Goal: Information Seeking & Learning: Learn about a topic

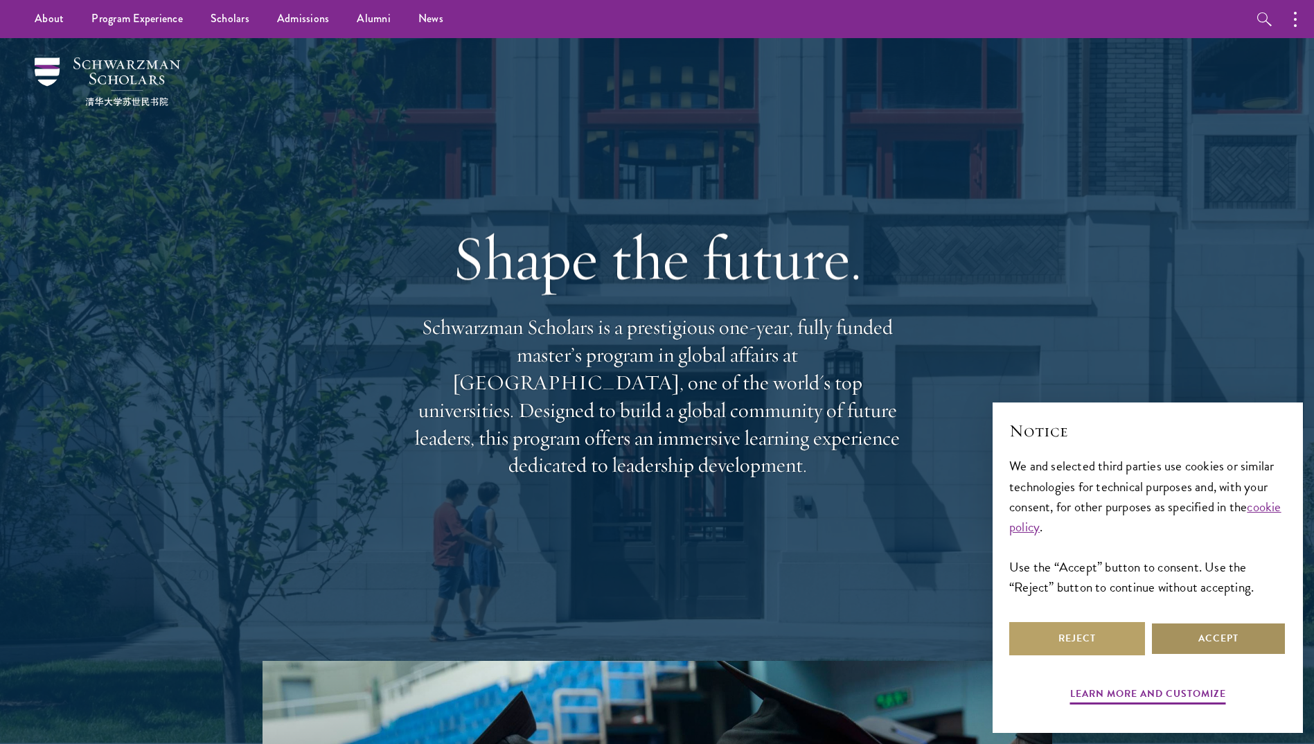
click at [1211, 642] on button "Accept" at bounding box center [1219, 638] width 136 height 33
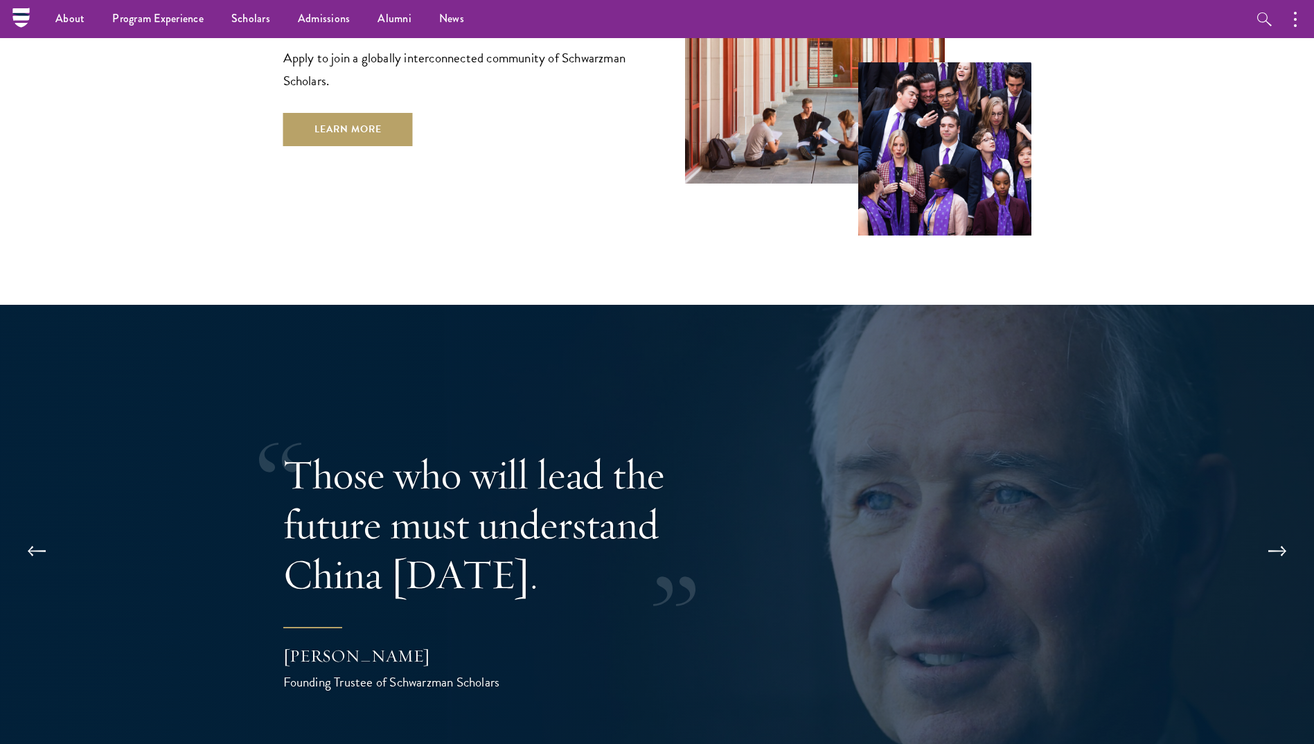
scroll to position [2494, 0]
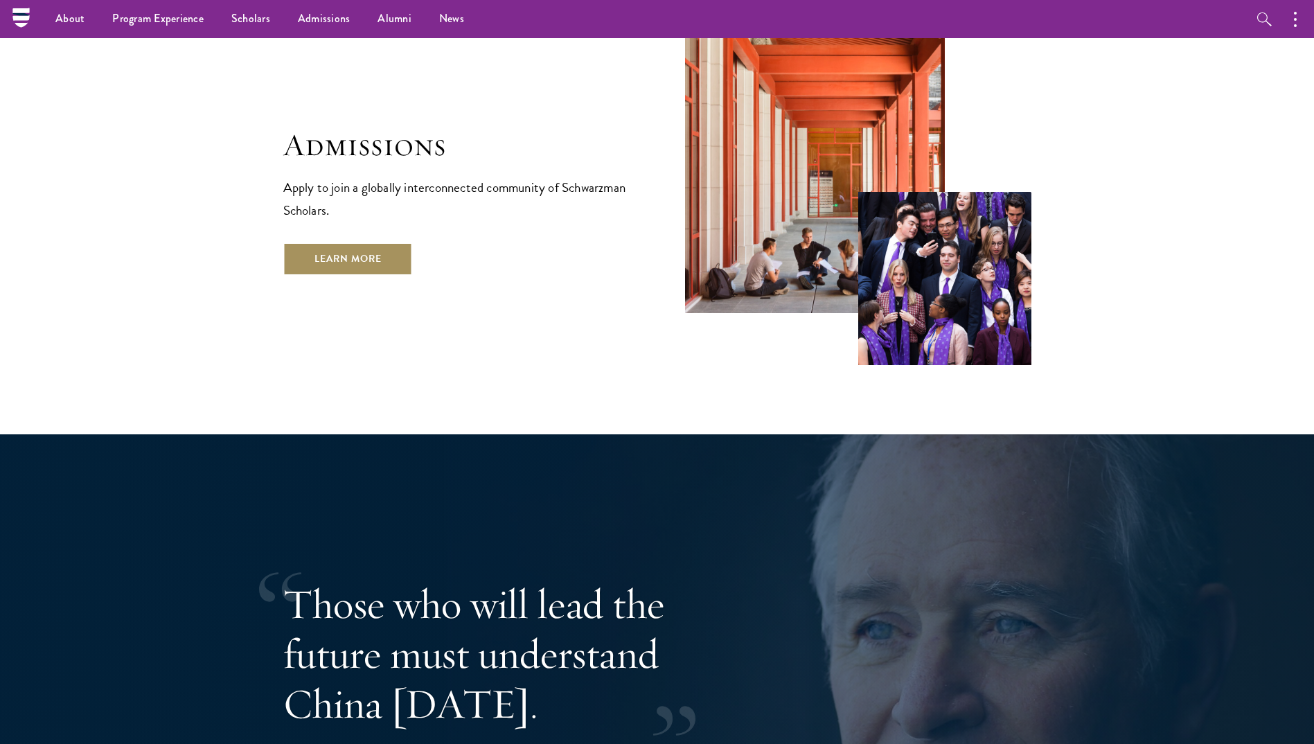
click at [383, 242] on link "Learn More" at bounding box center [348, 258] width 130 height 33
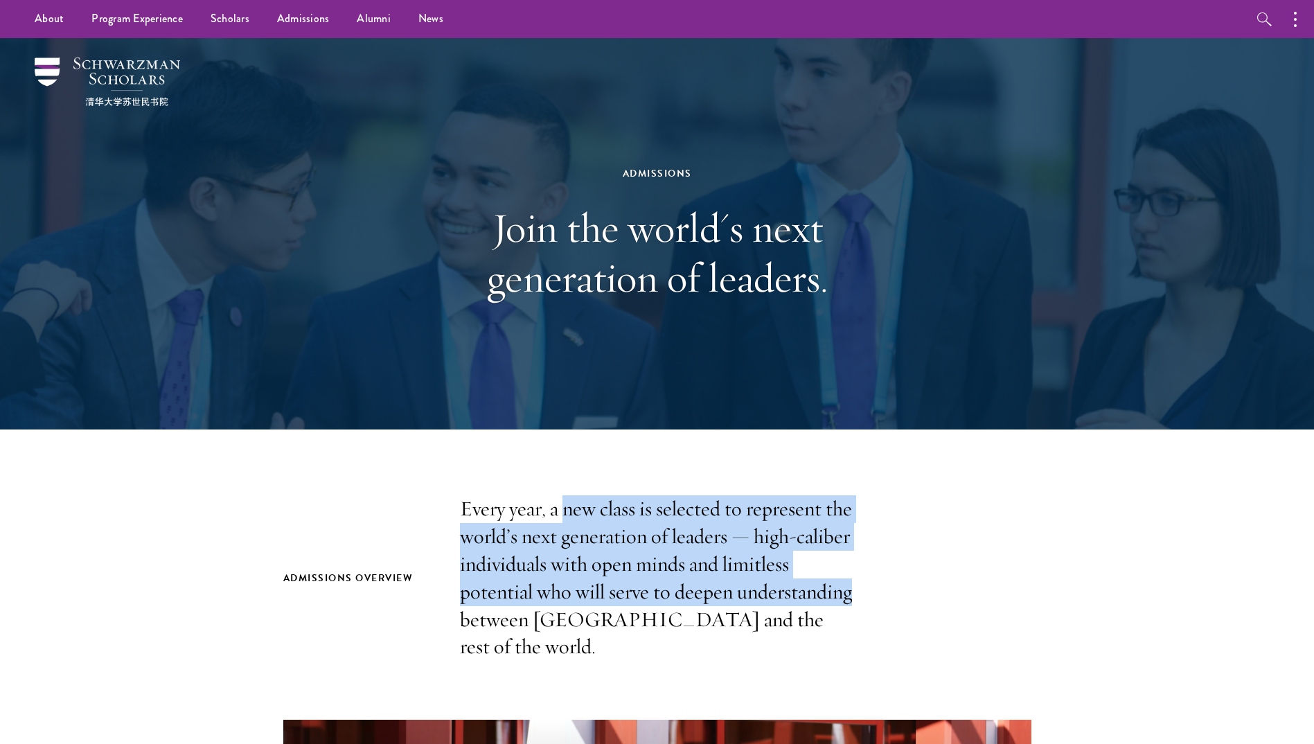
drag, startPoint x: 568, startPoint y: 503, endPoint x: 864, endPoint y: 585, distance: 306.9
click at [864, 585] on div "Admissions Overview Every year, a new class is selected to represent the world’…" at bounding box center [657, 578] width 748 height 166
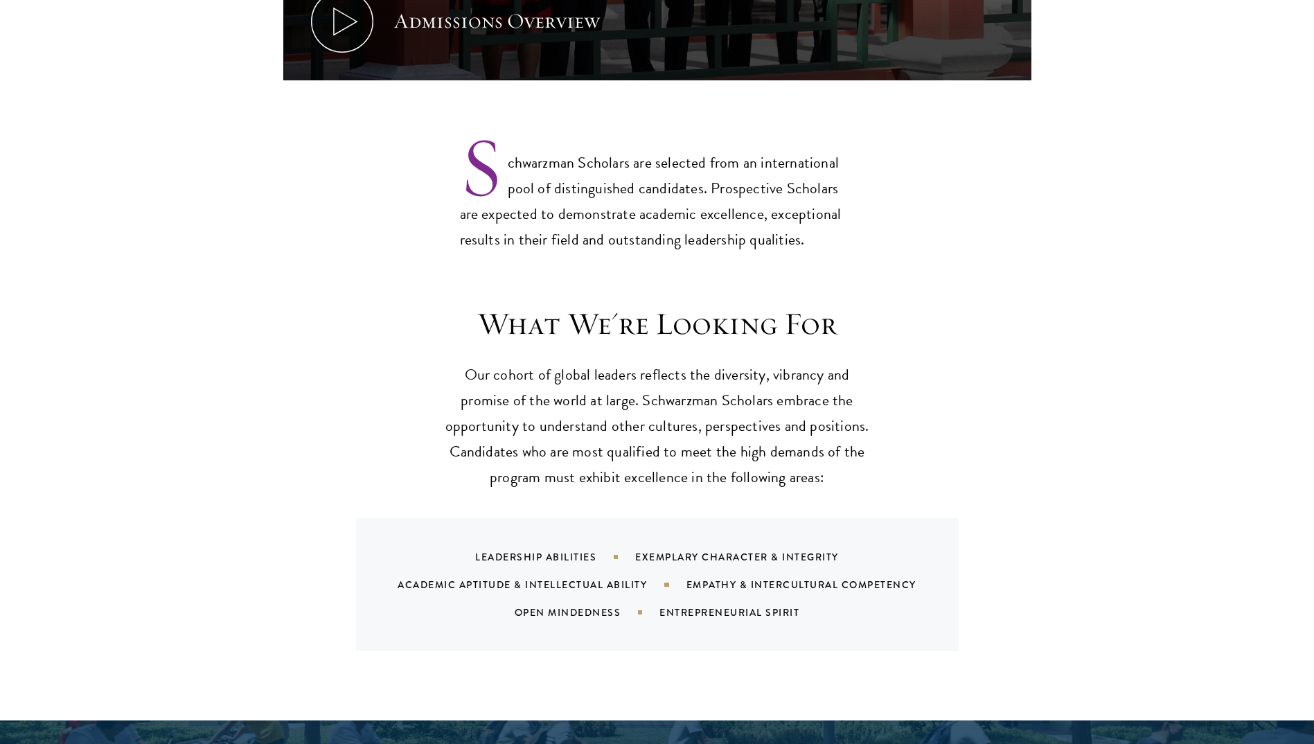
scroll to position [1178, 0]
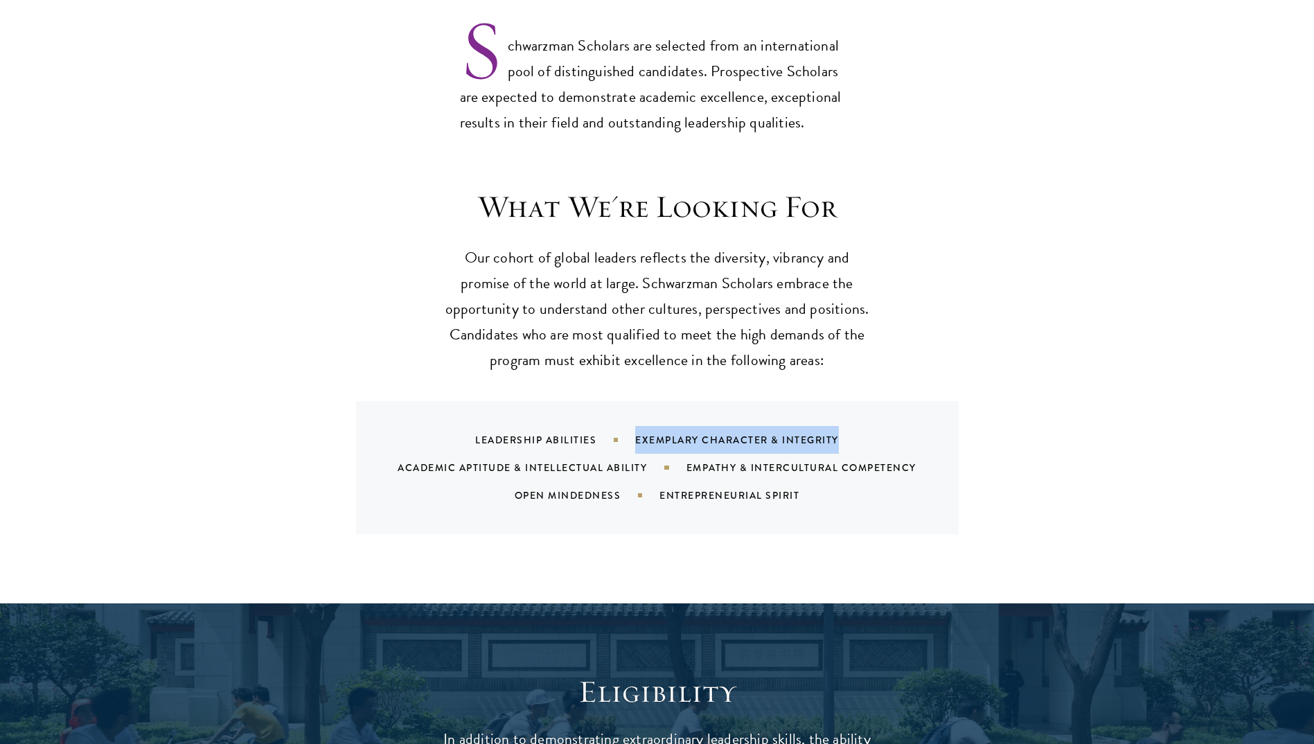
drag, startPoint x: 635, startPoint y: 409, endPoint x: 851, endPoint y: 412, distance: 216.9
click at [851, 433] on div "Exemplary Character & Integrity" at bounding box center [754, 440] width 238 height 14
drag, startPoint x: 851, startPoint y: 412, endPoint x: 881, endPoint y: 422, distance: 30.7
click at [859, 433] on div "Exemplary Character & Integrity" at bounding box center [754, 440] width 238 height 14
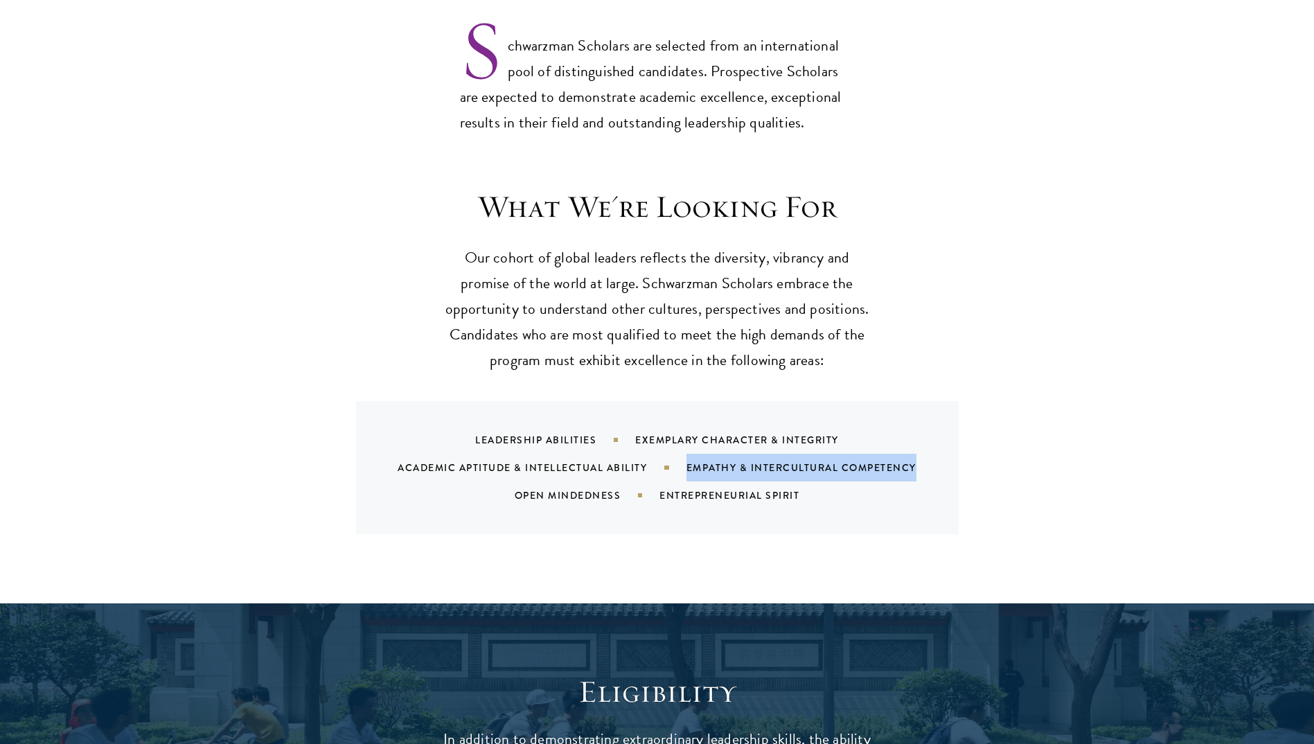
drag, startPoint x: 924, startPoint y: 440, endPoint x: 666, endPoint y: 440, distance: 258.4
click at [666, 440] on div "Leadership Abilities Exemplary Character & Integrity Academic Aptitude & Intell…" at bounding box center [674, 467] width 569 height 83
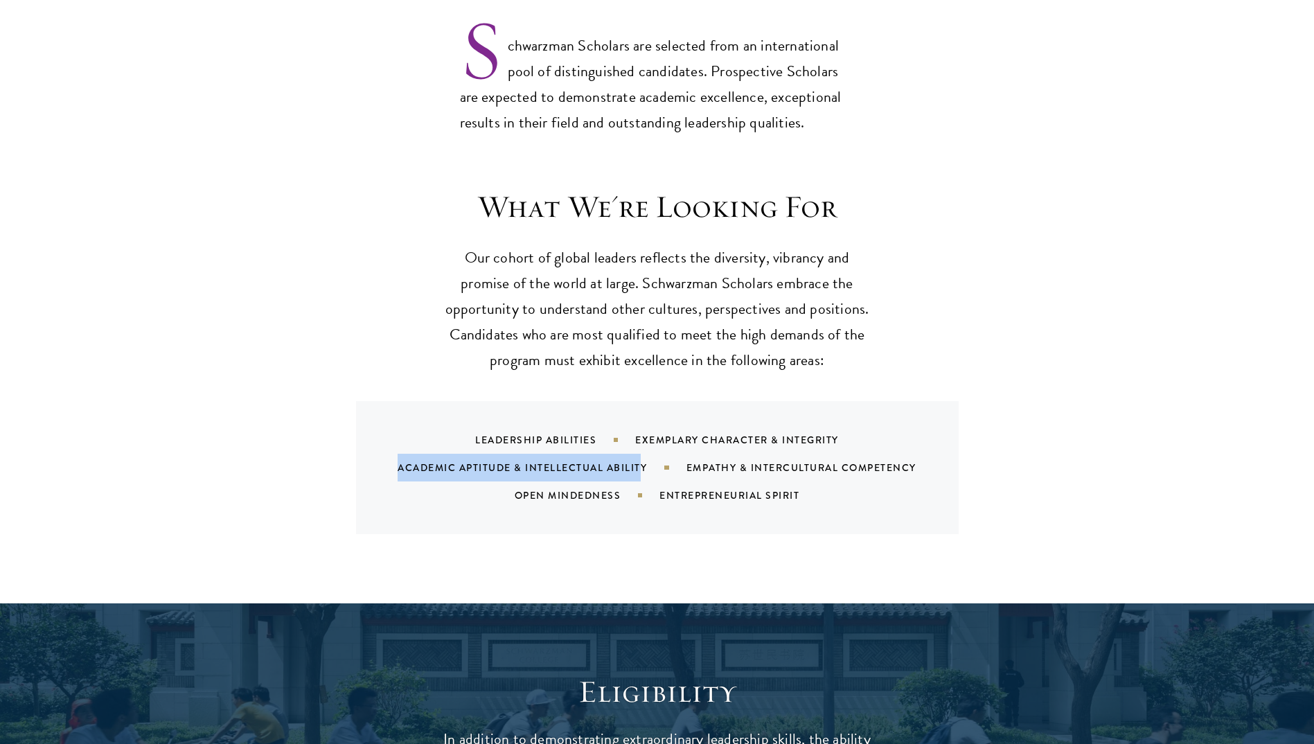
drag, startPoint x: 666, startPoint y: 440, endPoint x: 399, endPoint y: 431, distance: 266.9
click at [399, 431] on div "Leadership Abilities Exemplary Character & Integrity Academic Aptitude & Intell…" at bounding box center [674, 467] width 569 height 83
drag, startPoint x: 399, startPoint y: 431, endPoint x: 610, endPoint y: 456, distance: 212.8
click at [588, 452] on div "Leadership Abilities Exemplary Character & Integrity Academic Aptitude & Intell…" at bounding box center [674, 467] width 569 height 83
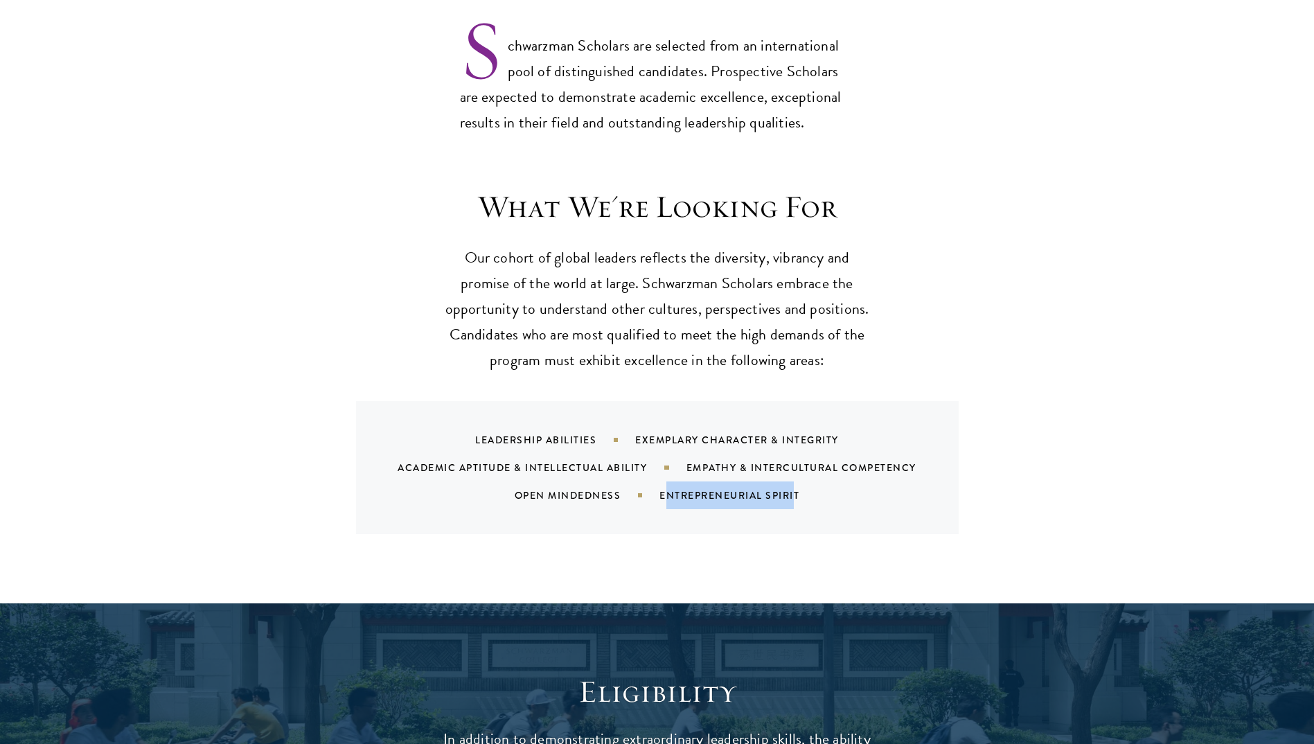
drag, startPoint x: 669, startPoint y: 466, endPoint x: 796, endPoint y: 466, distance: 126.8
click at [796, 488] on div "Entrepreneurial Spirit" at bounding box center [747, 495] width 175 height 14
drag, startPoint x: 796, startPoint y: 466, endPoint x: 729, endPoint y: 316, distance: 164.0
click at [729, 316] on p "Our cohort of global leaders reflects the diversity, vibrancy and promise of th…" at bounding box center [658, 309] width 430 height 128
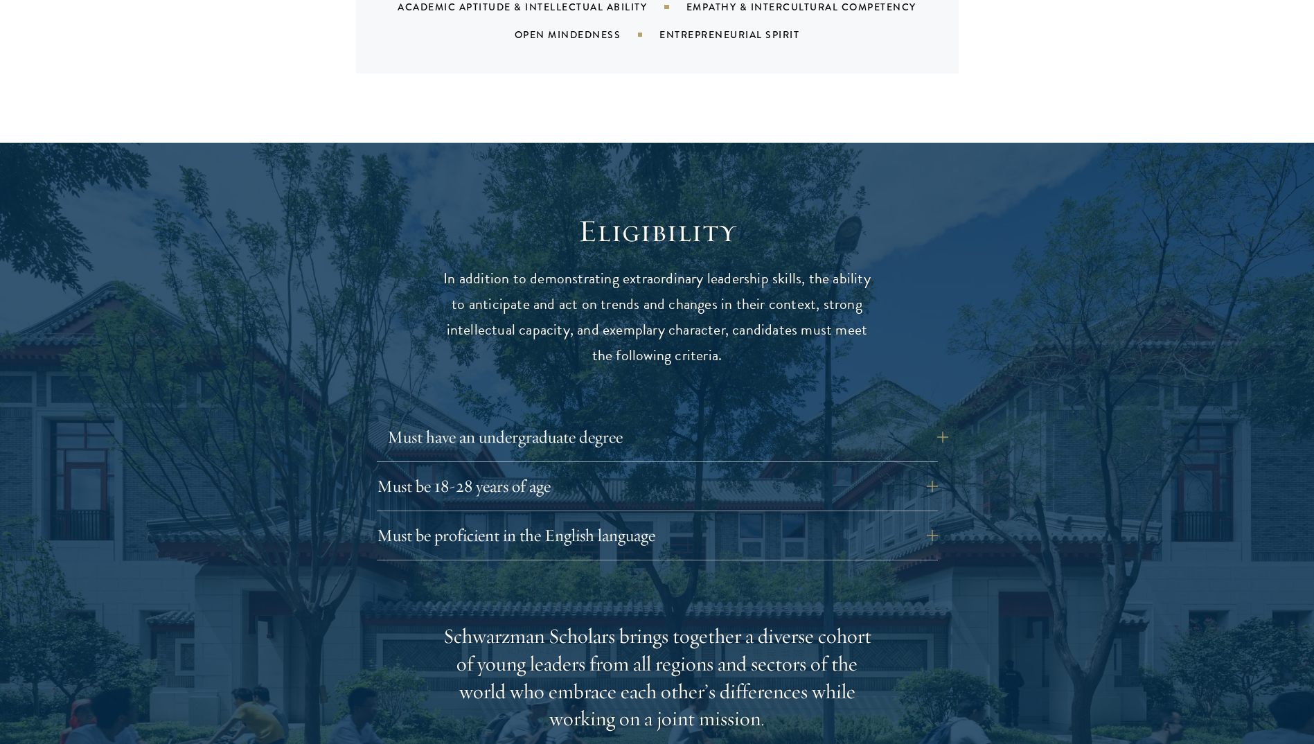
scroll to position [1663, 0]
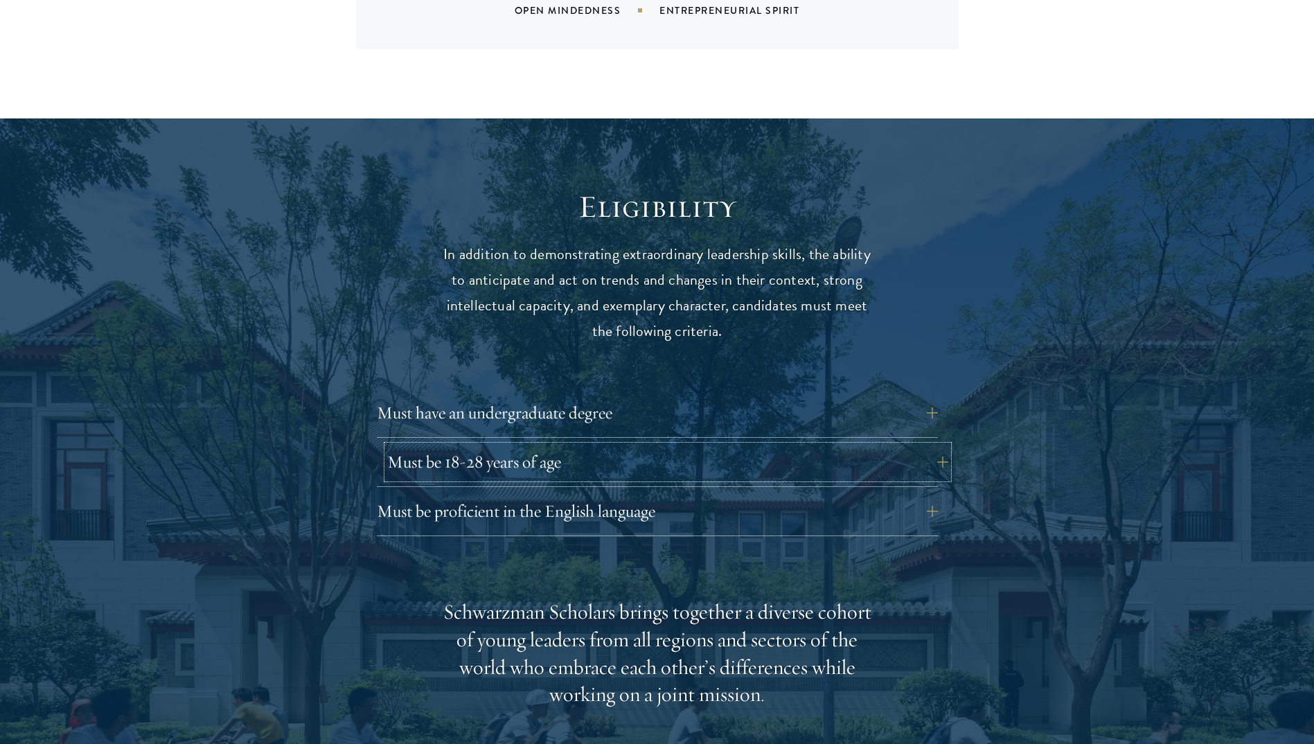
click at [693, 445] on button "Must be 18-28 years of age" at bounding box center [667, 461] width 561 height 33
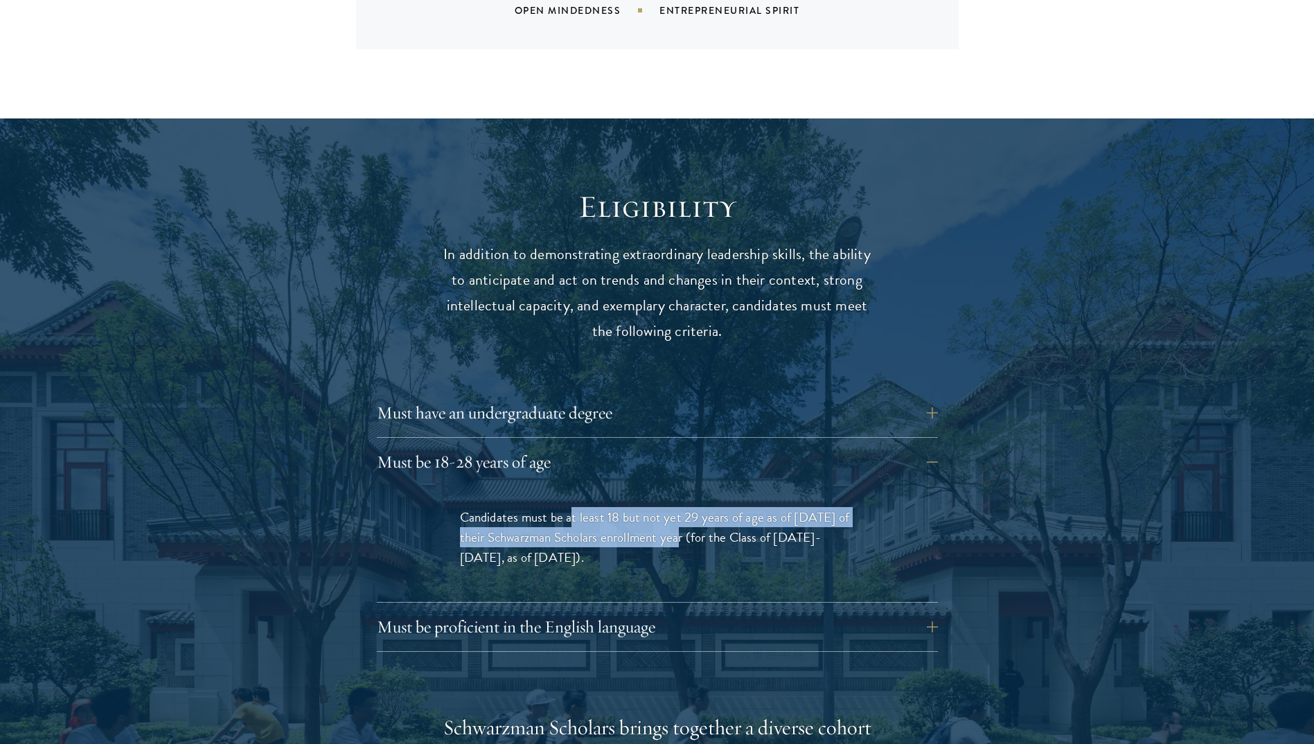
drag, startPoint x: 574, startPoint y: 495, endPoint x: 670, endPoint y: 511, distance: 97.6
click at [670, 511] on span "Candidates must be at least 18 but not yet 29 years of age as of August 1 of th…" at bounding box center [655, 537] width 390 height 60
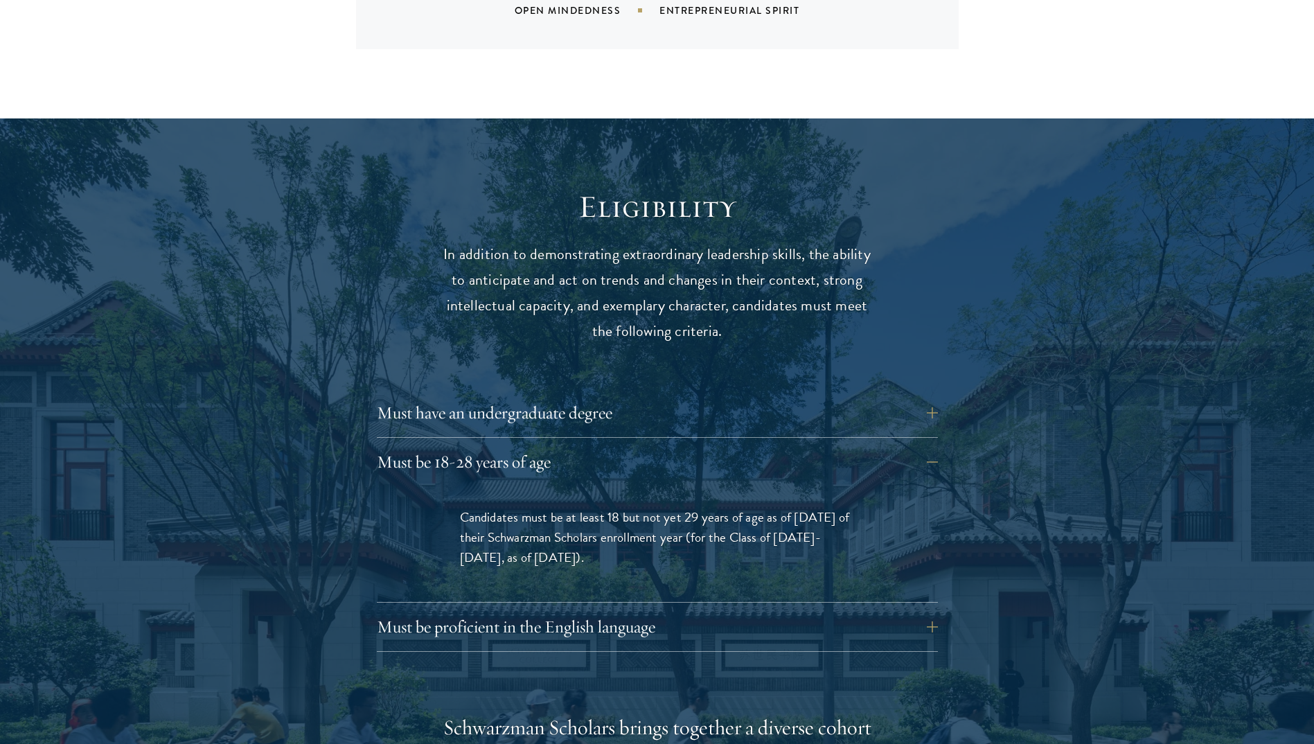
drag, startPoint x: 670, startPoint y: 511, endPoint x: 716, endPoint y: 517, distance: 46.8
click at [716, 516] on span "Candidates must be at least 18 but not yet 29 years of age as of August 1 of th…" at bounding box center [655, 537] width 390 height 60
click at [622, 515] on span "Candidates must be at least 18 but not yet 29 years of age as of August 1 of th…" at bounding box center [655, 537] width 390 height 60
click at [803, 445] on button "Must be 18-28 years of age" at bounding box center [667, 461] width 561 height 33
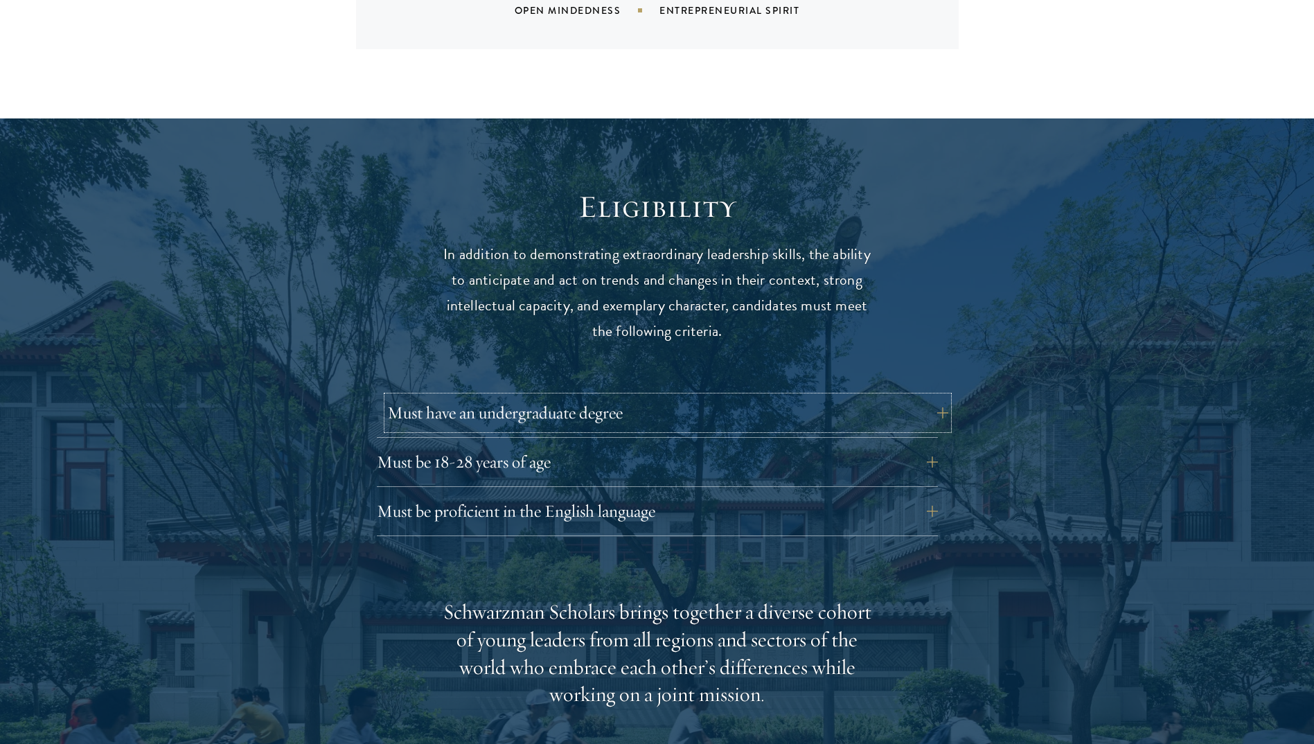
click at [786, 396] on button "Must have an undergraduate degree" at bounding box center [667, 412] width 561 height 33
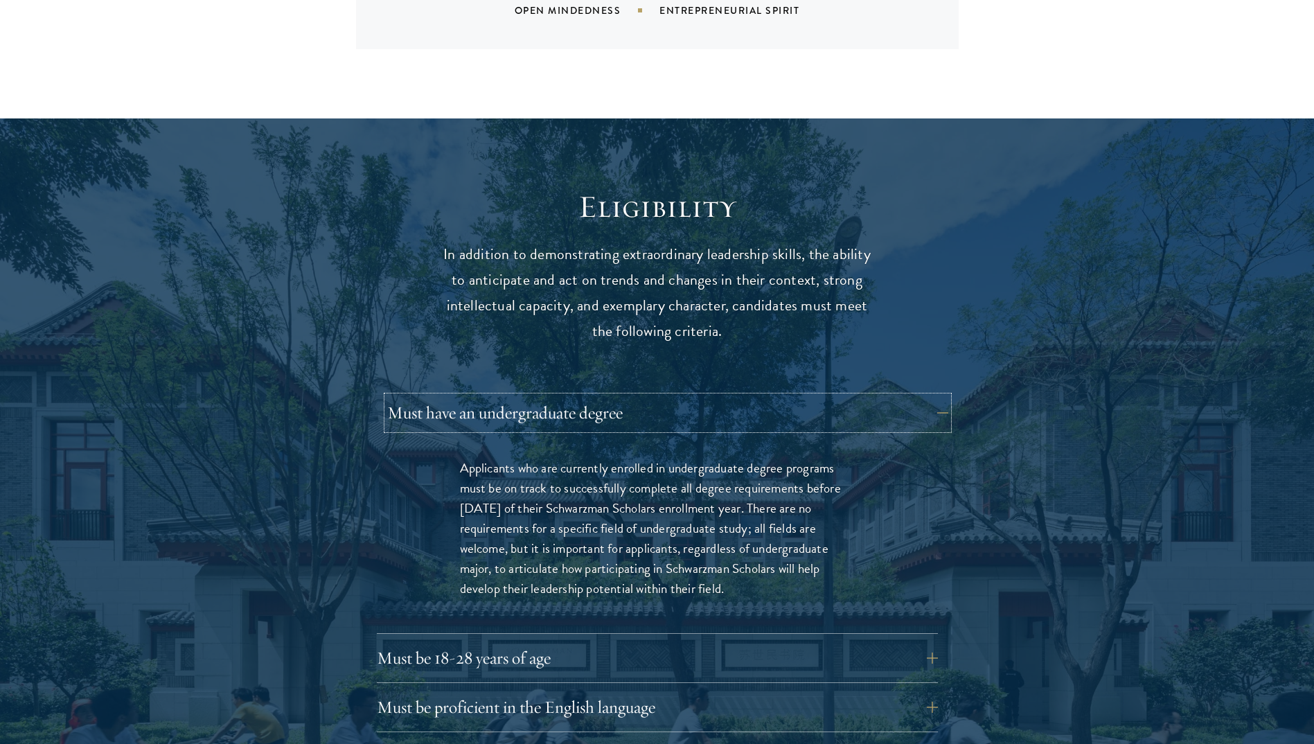
click at [786, 396] on button "Must have an undergraduate degree" at bounding box center [667, 412] width 561 height 33
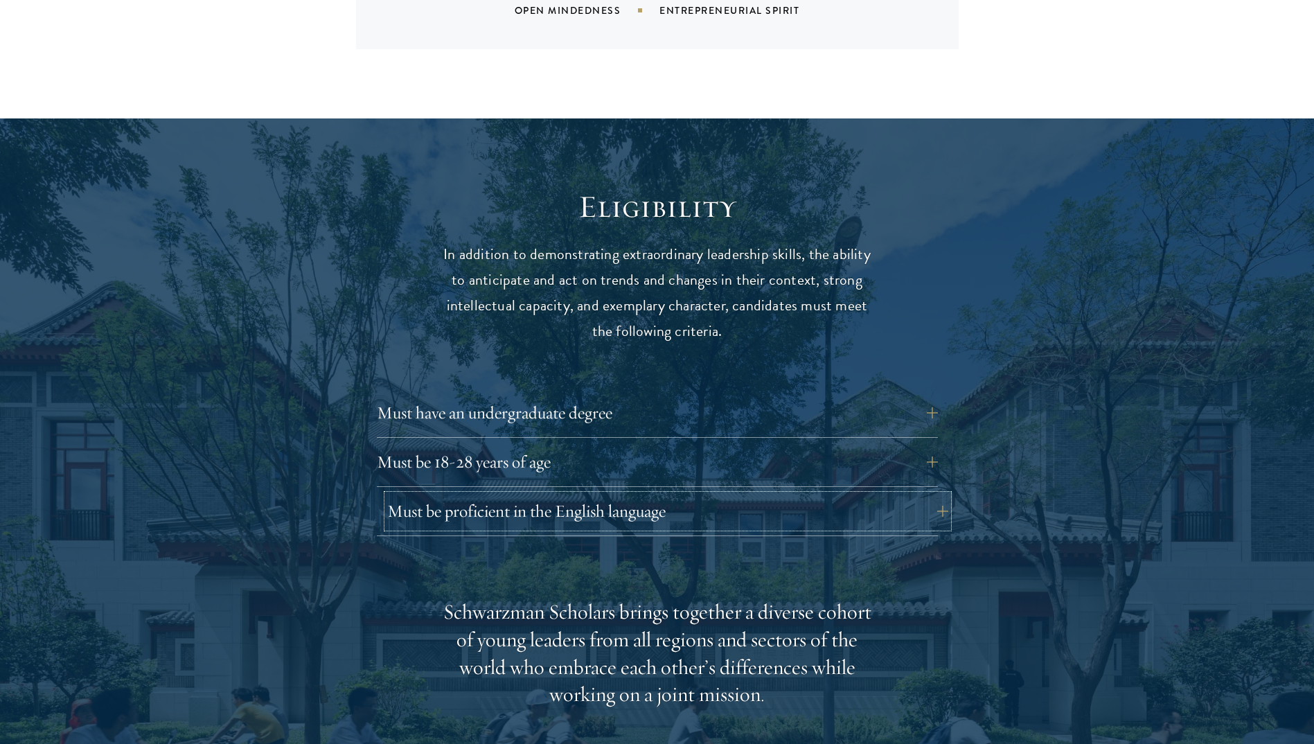
click at [706, 495] on button "Must be proficient in the English language" at bounding box center [667, 511] width 561 height 33
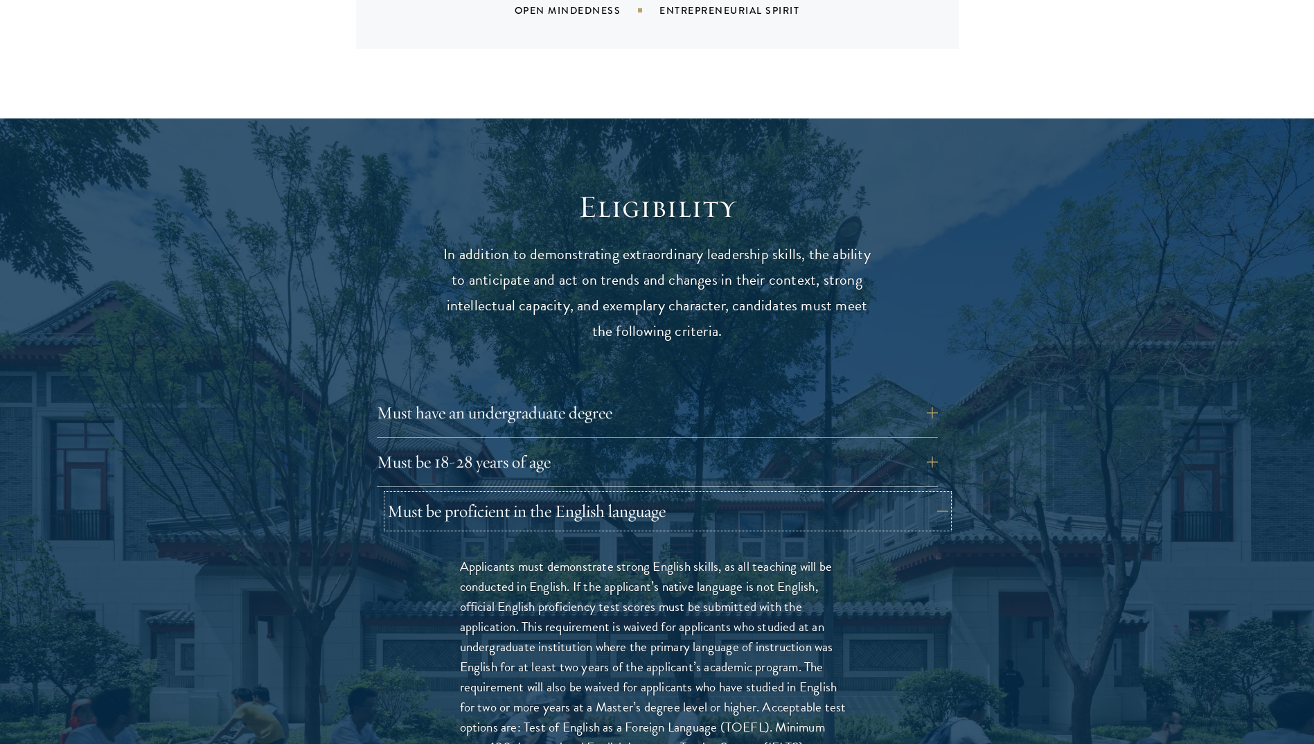
click at [706, 495] on button "Must be proficient in the English language" at bounding box center [667, 511] width 561 height 33
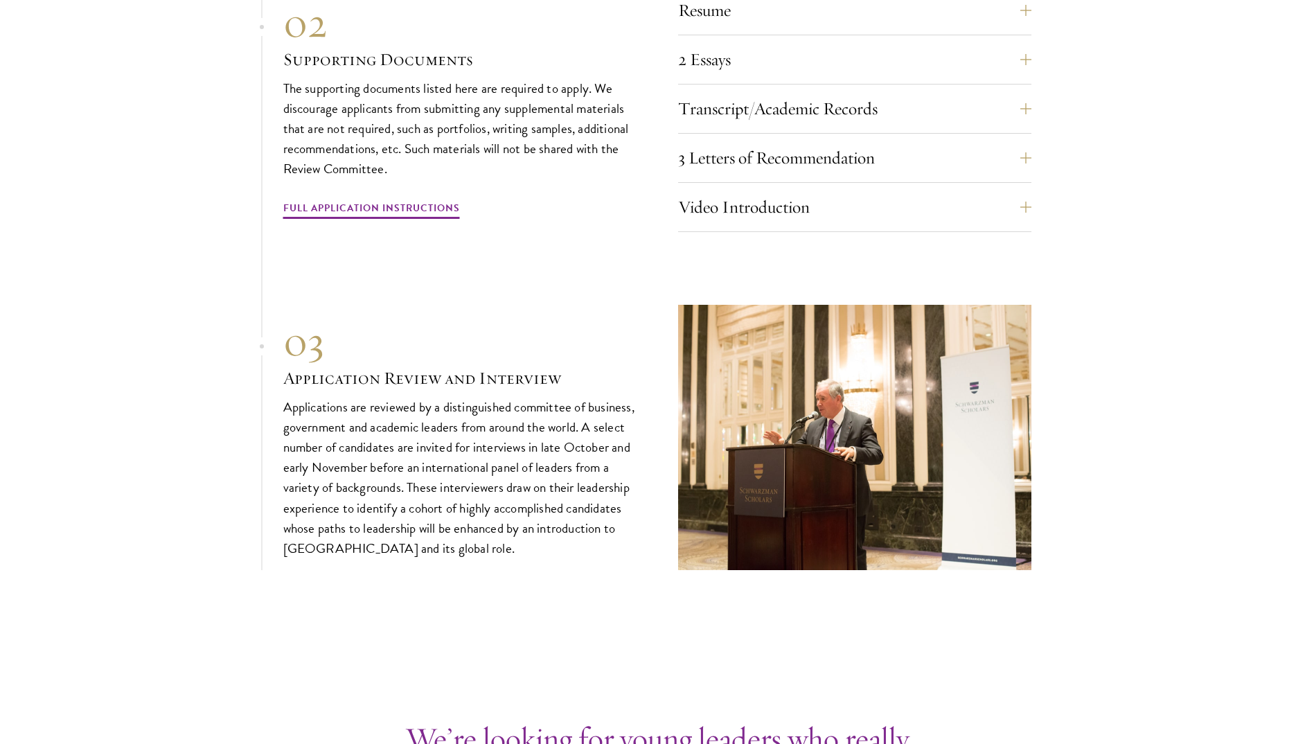
scroll to position [4503, 0]
